Goal: Contribute content

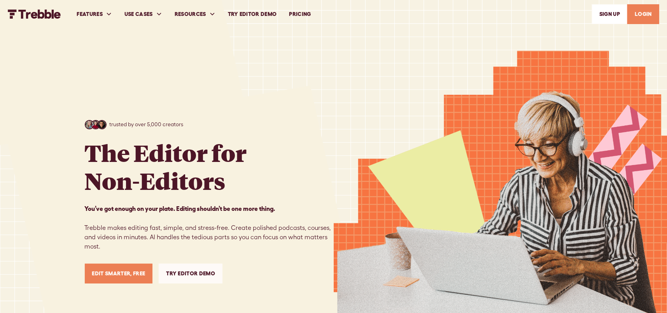
click at [650, 14] on link "LOGIN" at bounding box center [643, 14] width 32 height 20
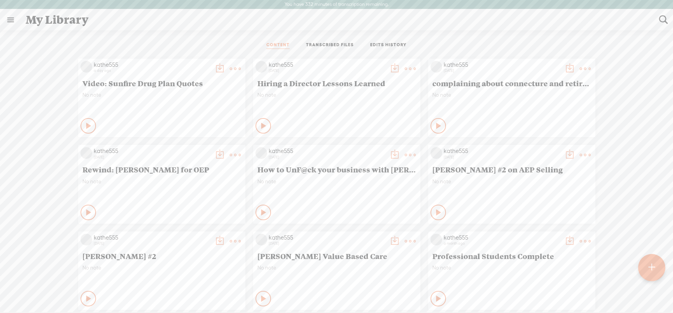
click at [230, 65] on t at bounding box center [235, 68] width 11 height 11
click at [85, 127] on icon at bounding box center [89, 126] width 8 height 8
click at [85, 126] on icon at bounding box center [89, 126] width 8 height 8
click at [648, 267] on t at bounding box center [651, 267] width 7 height 17
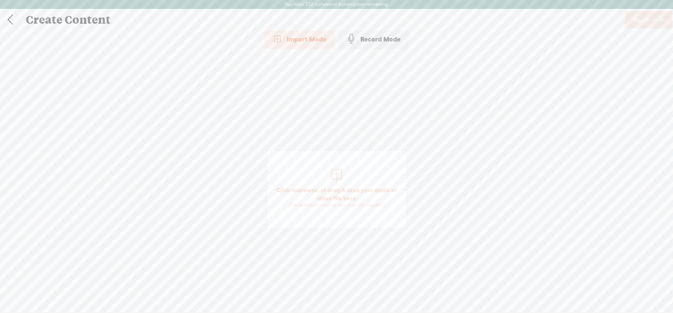
click at [326, 186] on span "Click to browse , or drag & drop your audio or video file here (File duration m…" at bounding box center [336, 197] width 139 height 30
click at [641, 16] on span "Next" at bounding box center [641, 20] width 15 height 20
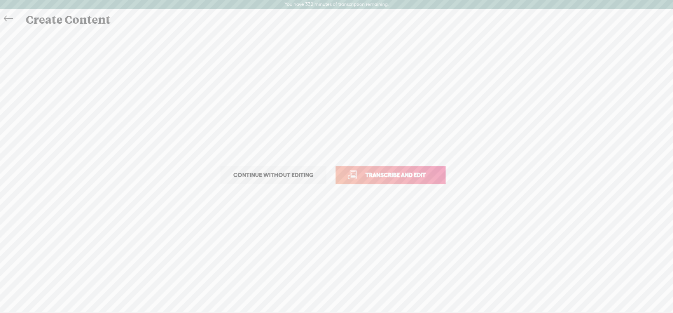
click at [397, 165] on p "Continue without editing Transcribe and edit" at bounding box center [337, 175] width 272 height 34
click at [399, 180] on link "Transcribe and edit" at bounding box center [390, 175] width 110 height 18
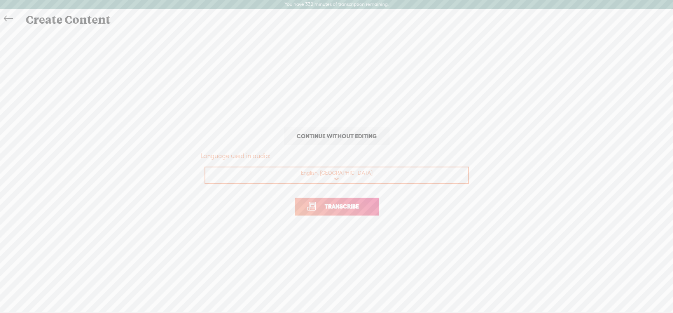
click at [330, 211] on link "Transcribe" at bounding box center [337, 207] width 84 height 18
